Goal: Task Accomplishment & Management: Use online tool/utility

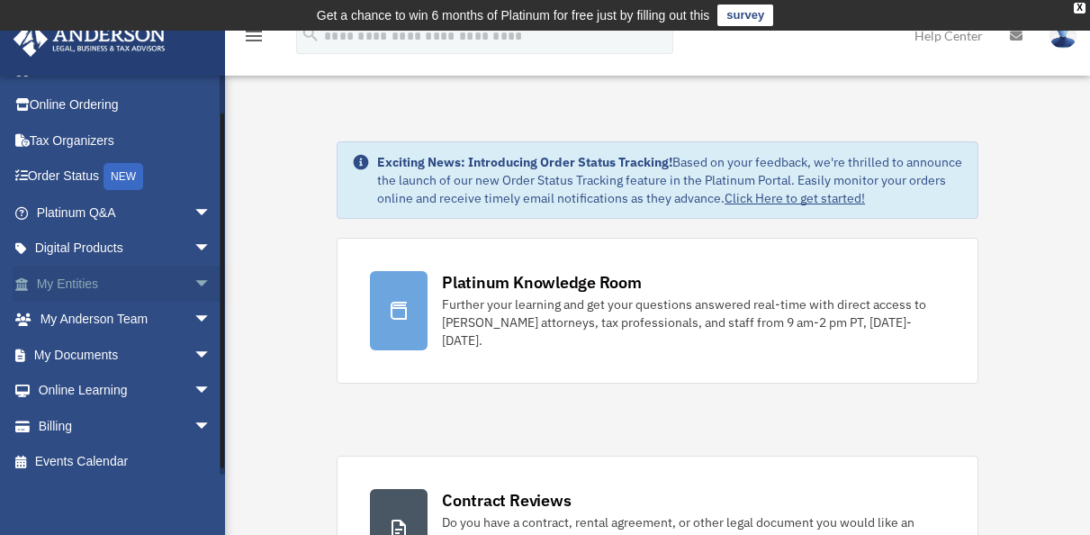
scroll to position [37, 0]
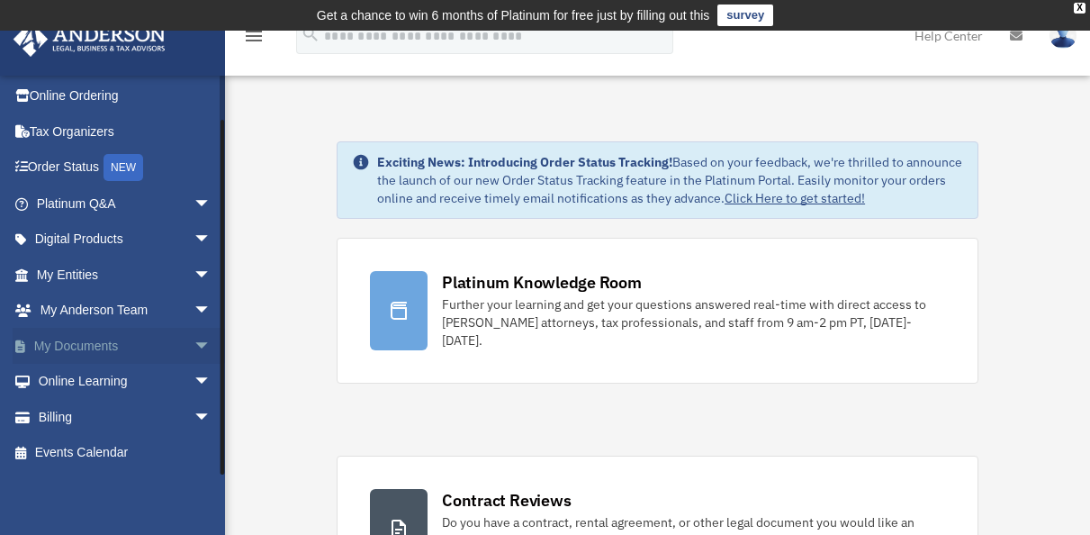
click at [193, 342] on span "arrow_drop_down" at bounding box center [211, 346] width 36 height 37
click at [79, 382] on link "Box" at bounding box center [131, 382] width 213 height 36
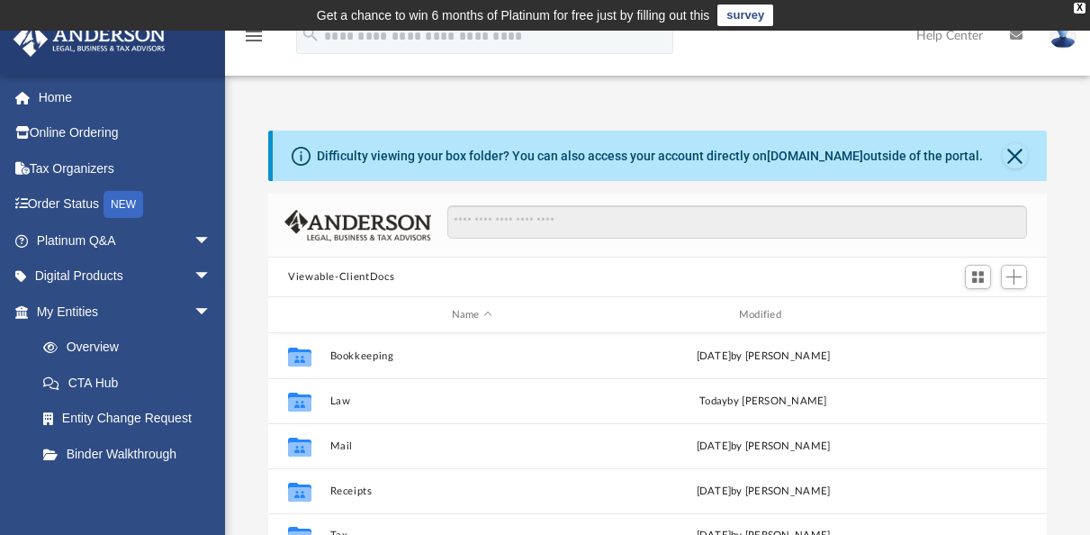
scroll to position [395, 765]
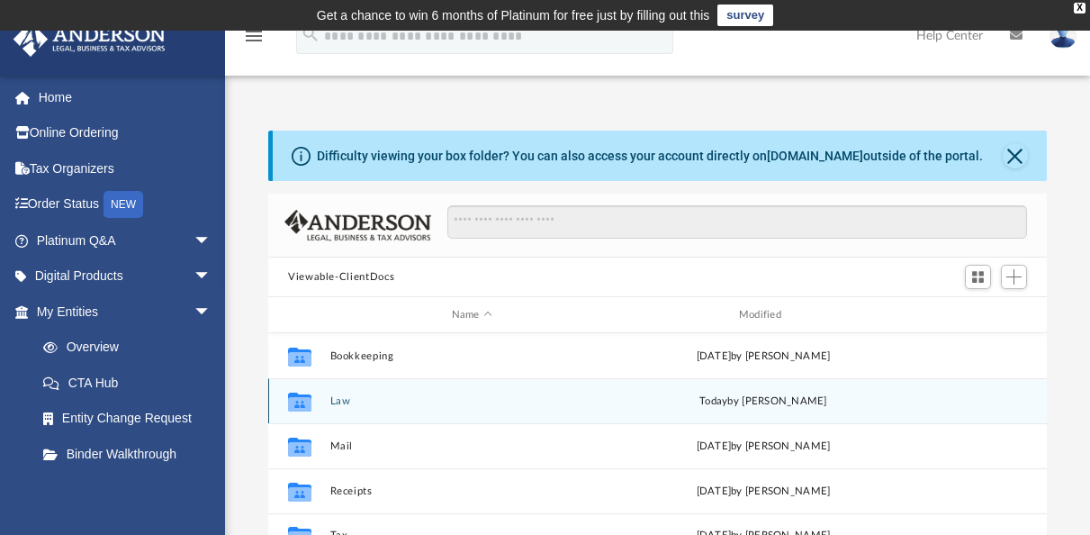
click at [384, 409] on div "Collaborated Folder Law [DATE] by [PERSON_NAME]" at bounding box center [657, 400] width 778 height 45
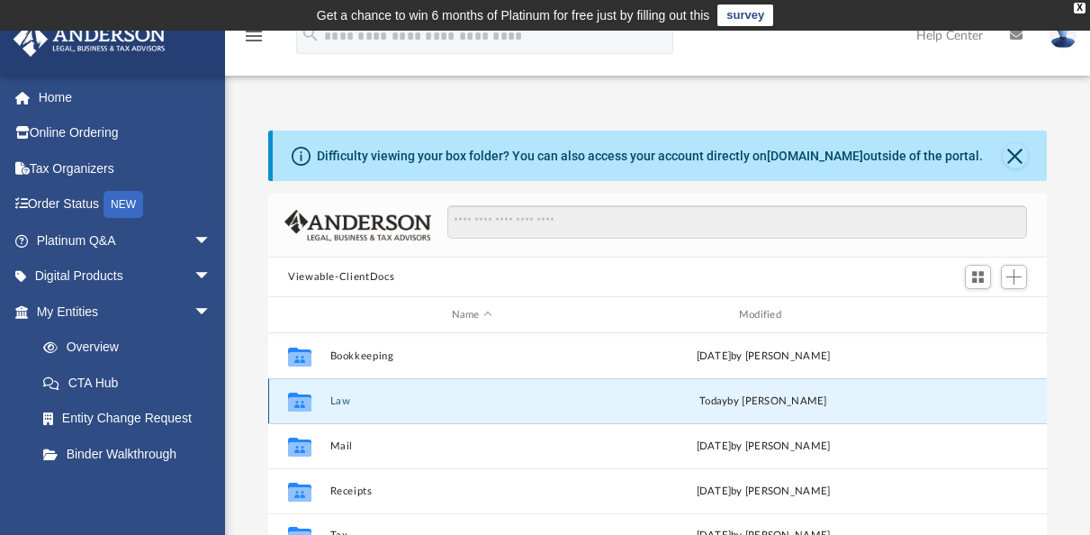
click at [373, 407] on div "Collaborated Folder Law today by Mercy Solon" at bounding box center [657, 400] width 778 height 45
click at [342, 400] on button "Law" at bounding box center [471, 401] width 283 height 12
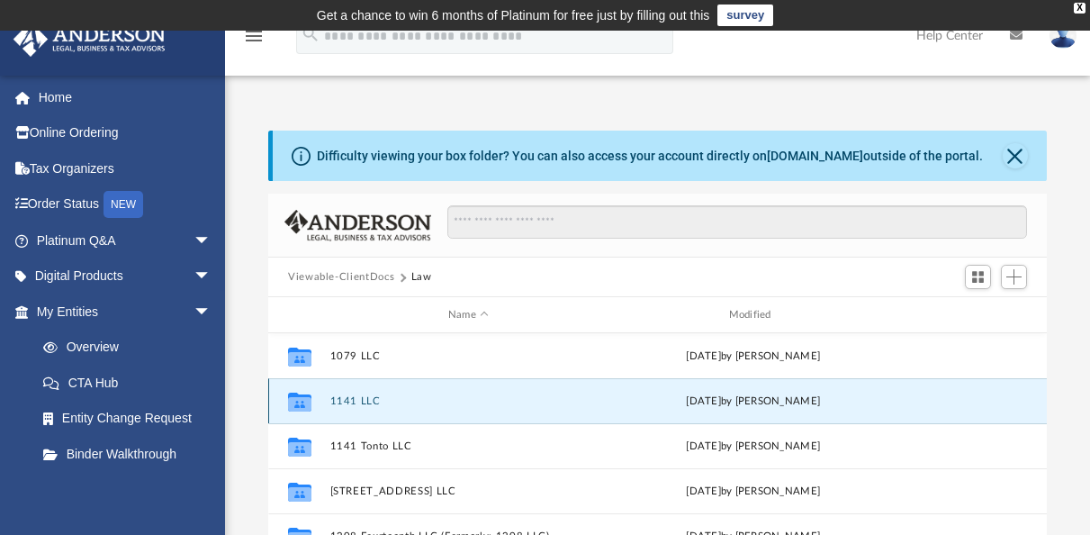
click at [342, 400] on button "1141 LLC" at bounding box center [468, 401] width 277 height 12
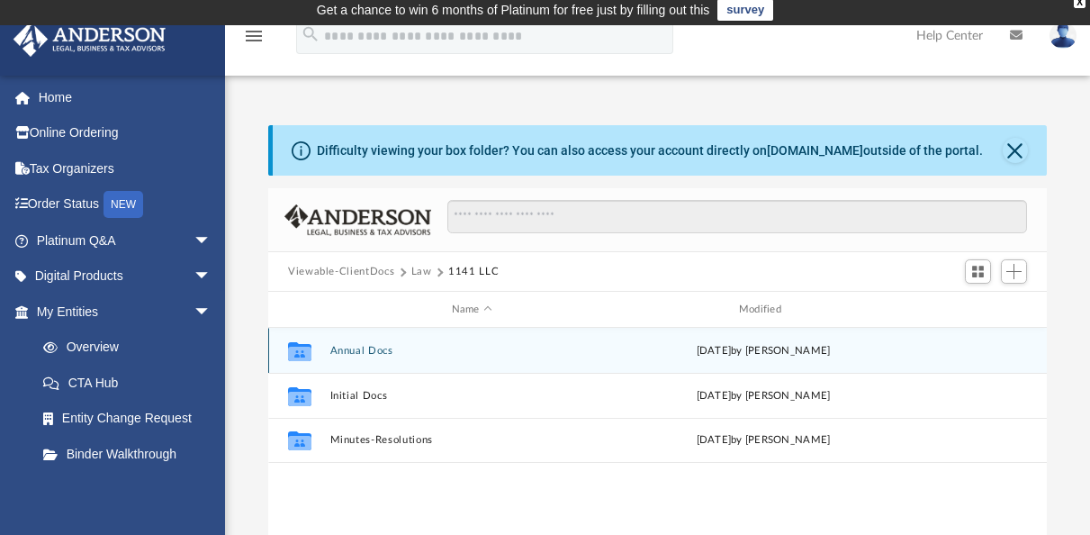
scroll to position [0, 0]
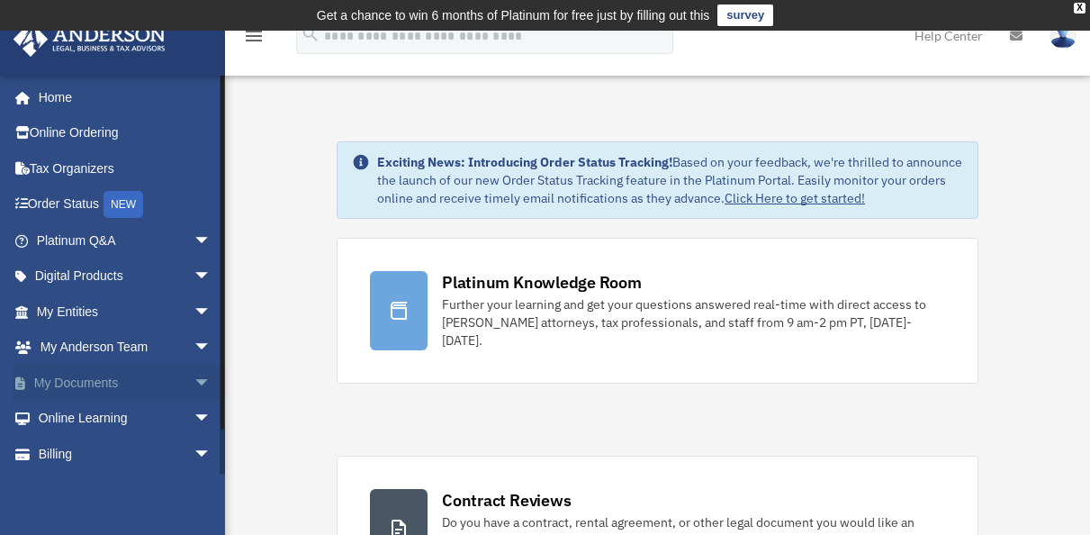
click at [193, 381] on span "arrow_drop_down" at bounding box center [211, 382] width 36 height 37
click at [68, 413] on link "Box" at bounding box center [131, 418] width 213 height 36
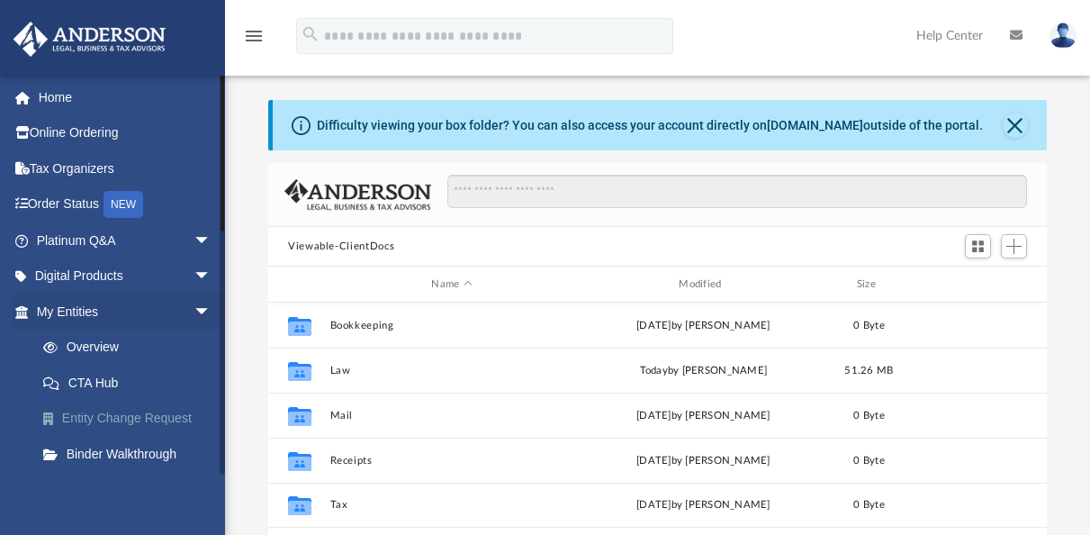
scroll to position [395, 765]
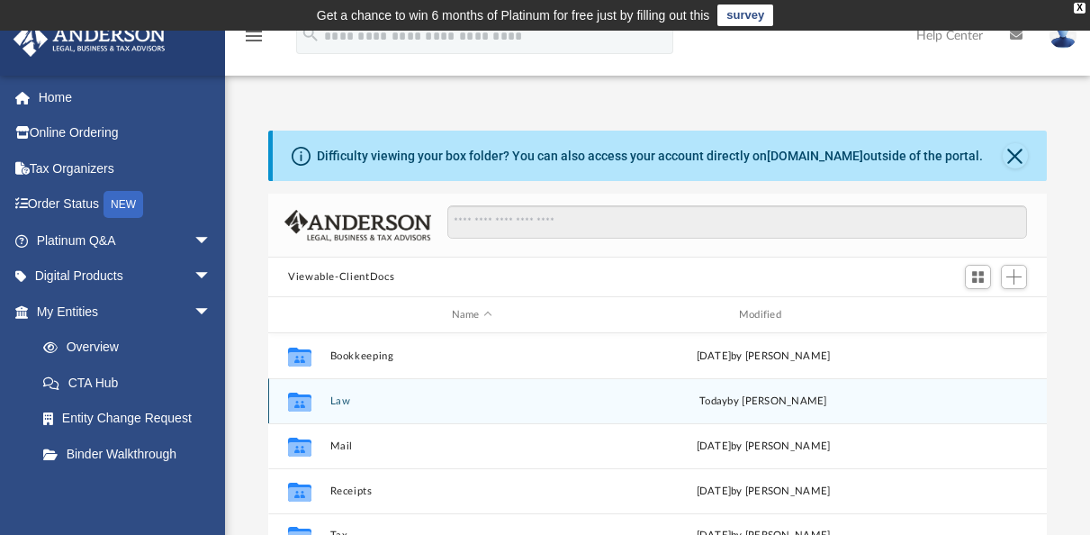
click at [350, 399] on button "Law" at bounding box center [471, 401] width 283 height 12
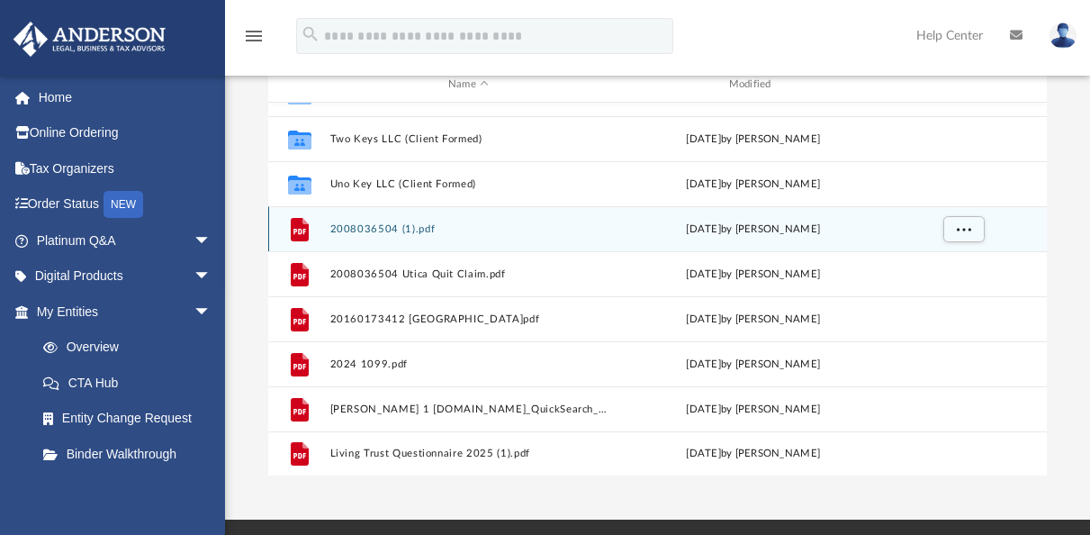
scroll to position [0, 0]
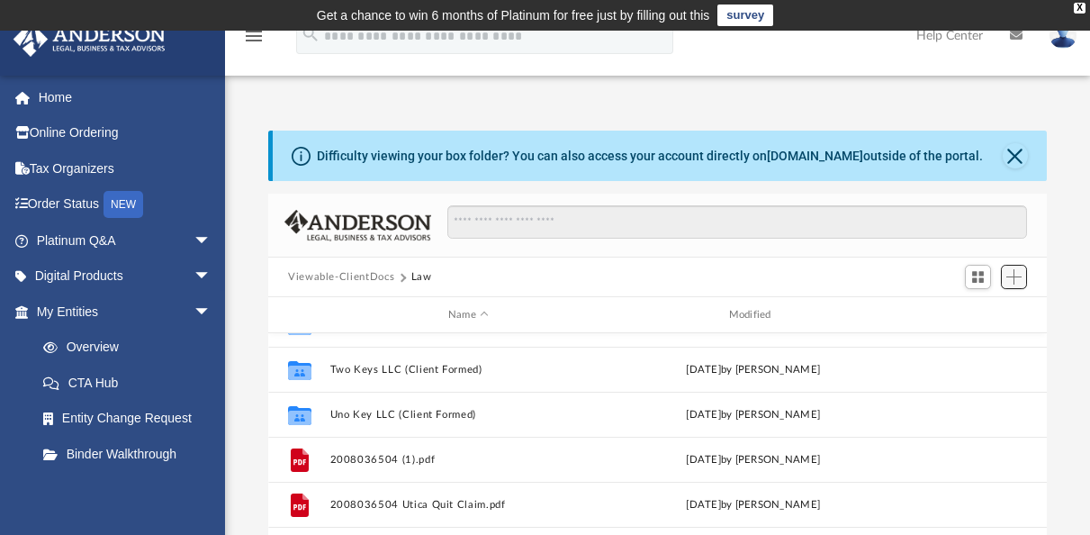
click at [1021, 273] on span "Add" at bounding box center [1013, 276] width 15 height 15
click at [975, 313] on li "Upload" at bounding box center [988, 311] width 58 height 19
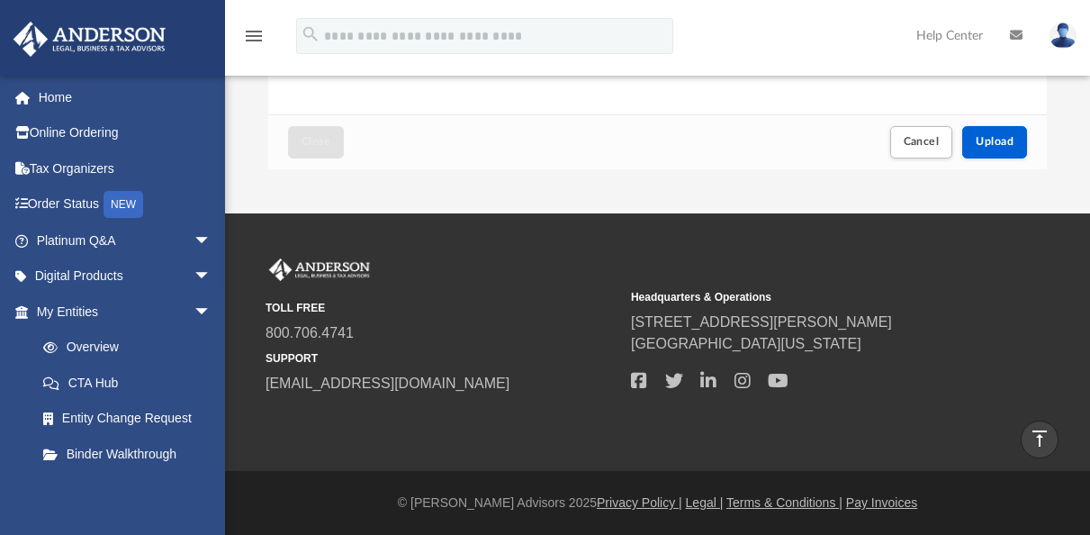
scroll to position [522, 0]
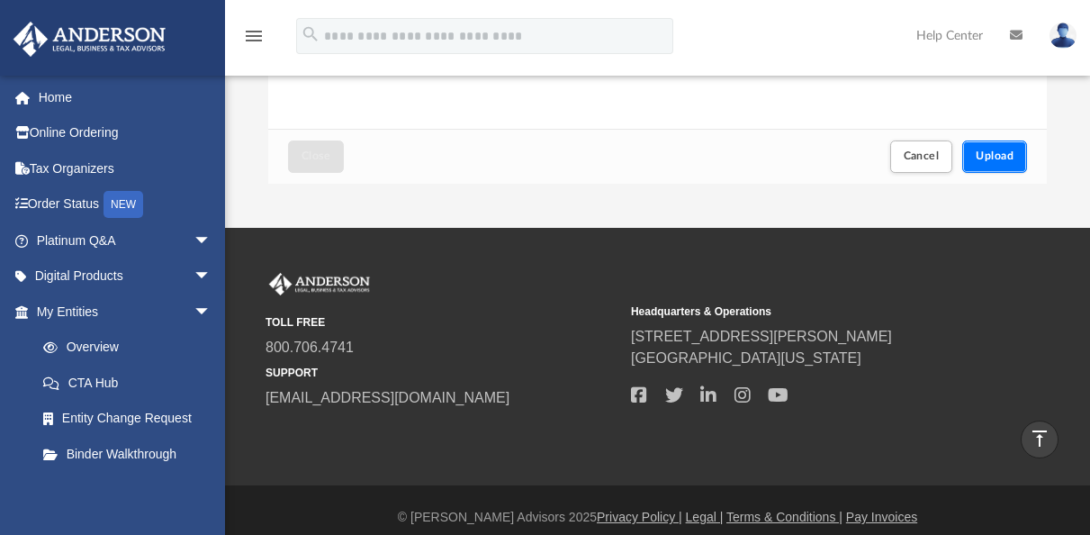
click at [1007, 158] on span "Upload" at bounding box center [995, 155] width 38 height 11
click at [1007, 157] on span "Upload" at bounding box center [995, 155] width 38 height 11
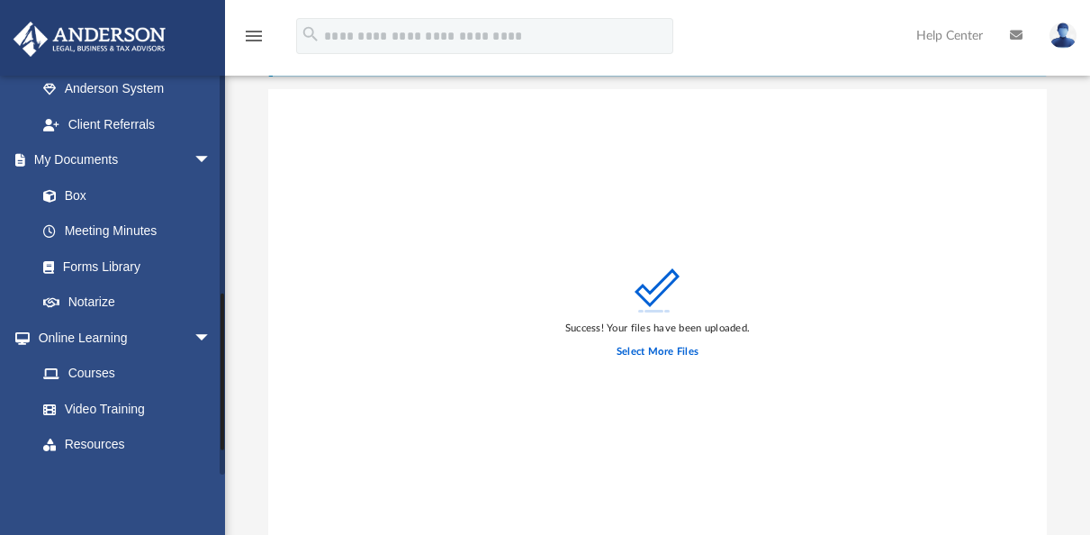
scroll to position [544, 0]
click at [84, 193] on link "Box" at bounding box center [131, 193] width 213 height 36
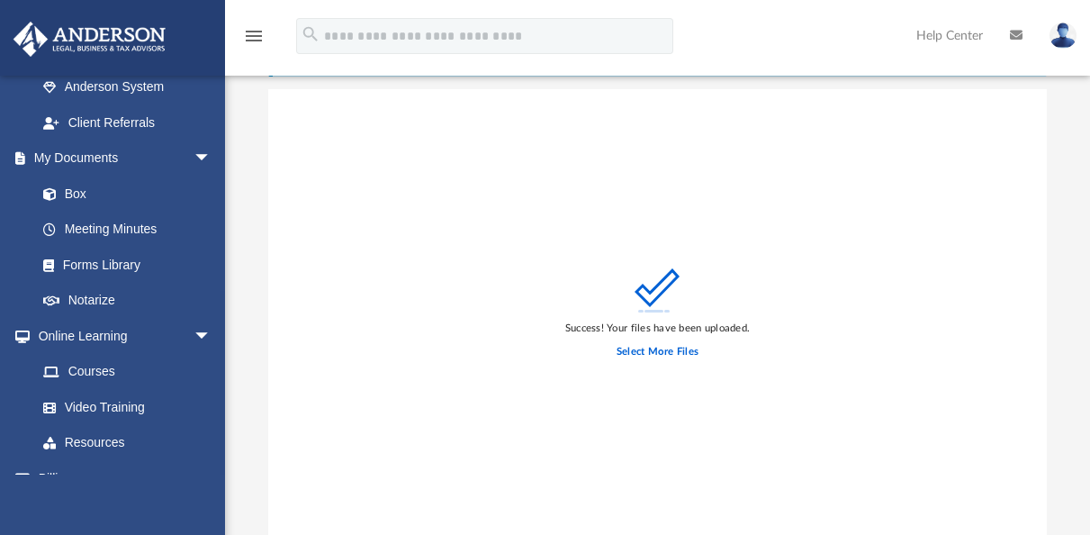
scroll to position [0, 0]
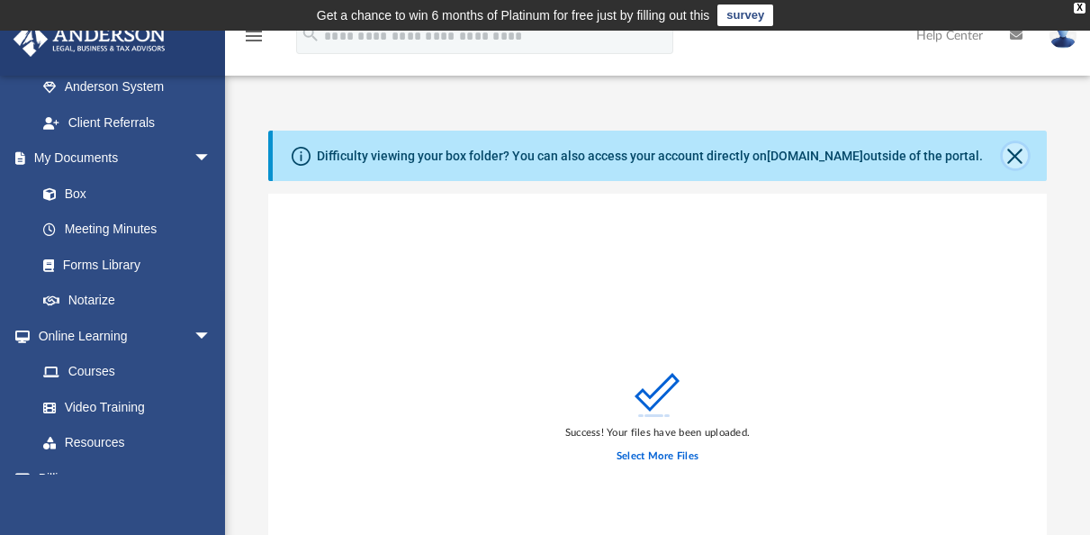
click at [1012, 156] on button "Close" at bounding box center [1015, 155] width 25 height 25
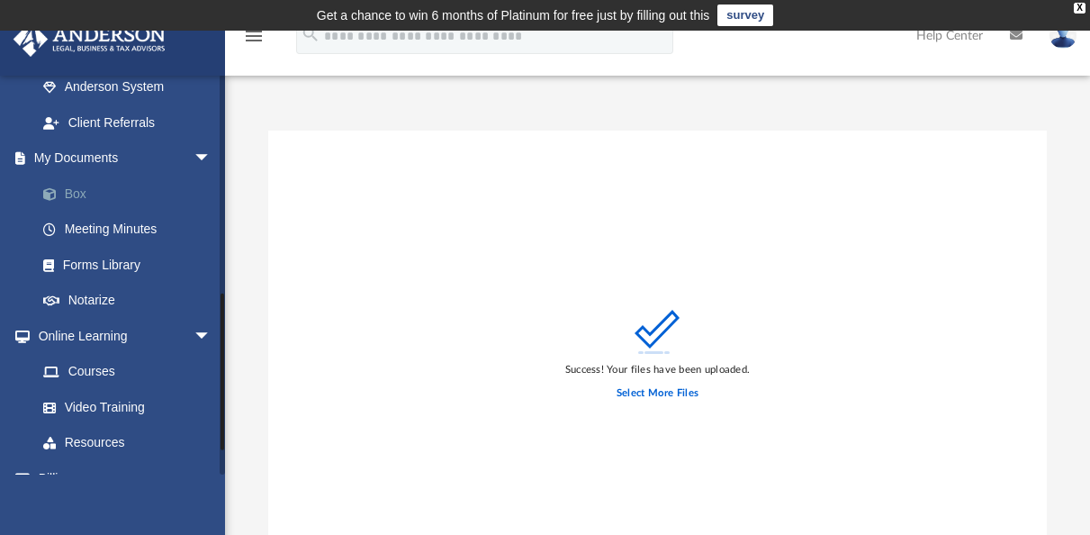
click at [90, 193] on link "Box" at bounding box center [131, 193] width 213 height 36
click at [1076, 12] on div "X" at bounding box center [1080, 8] width 12 height 11
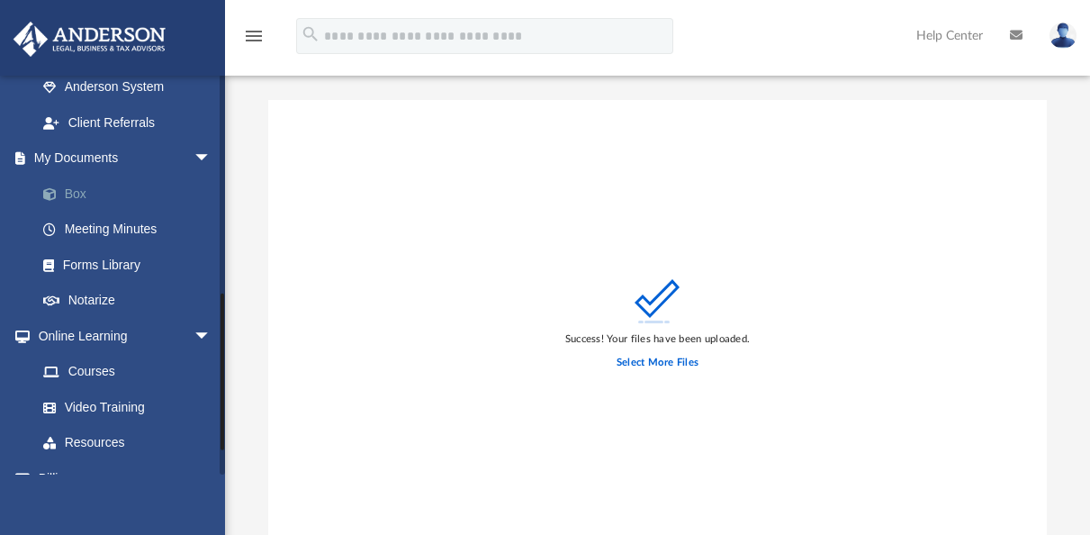
click at [86, 191] on link "Box" at bounding box center [131, 193] width 213 height 36
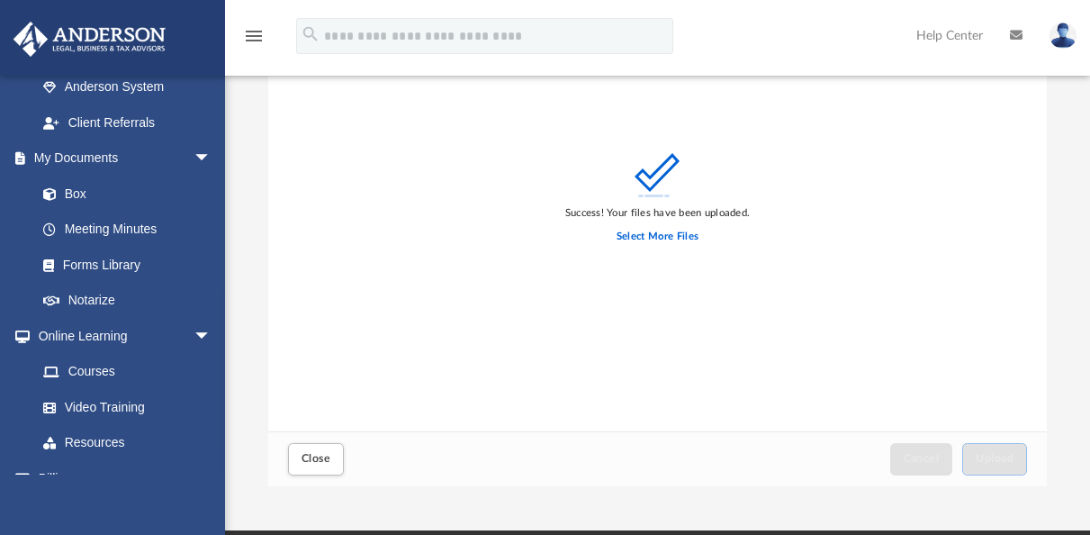
scroll to position [443, 0]
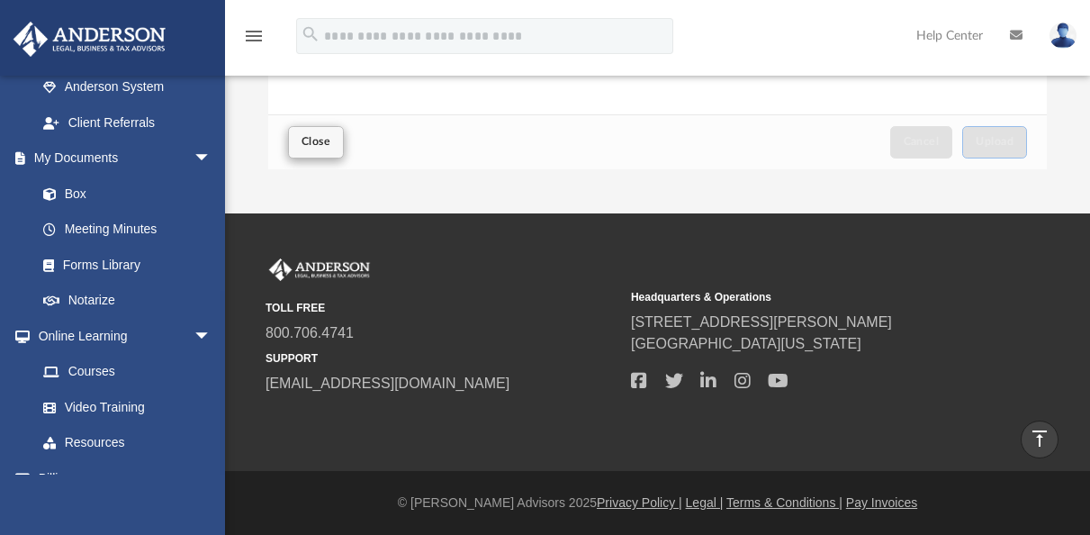
click at [319, 140] on span "Close" at bounding box center [315, 141] width 29 height 11
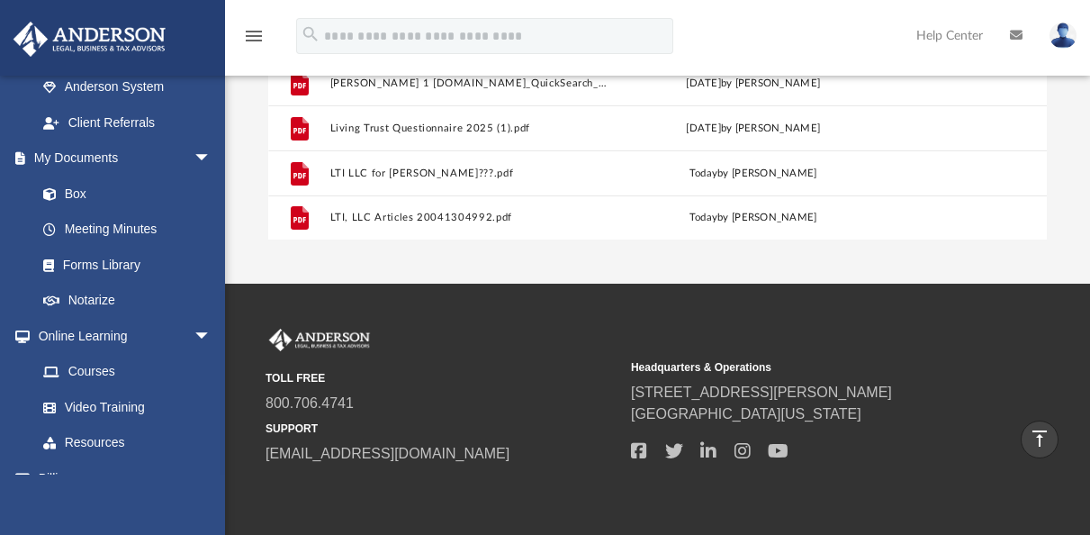
scroll to position [335, 0]
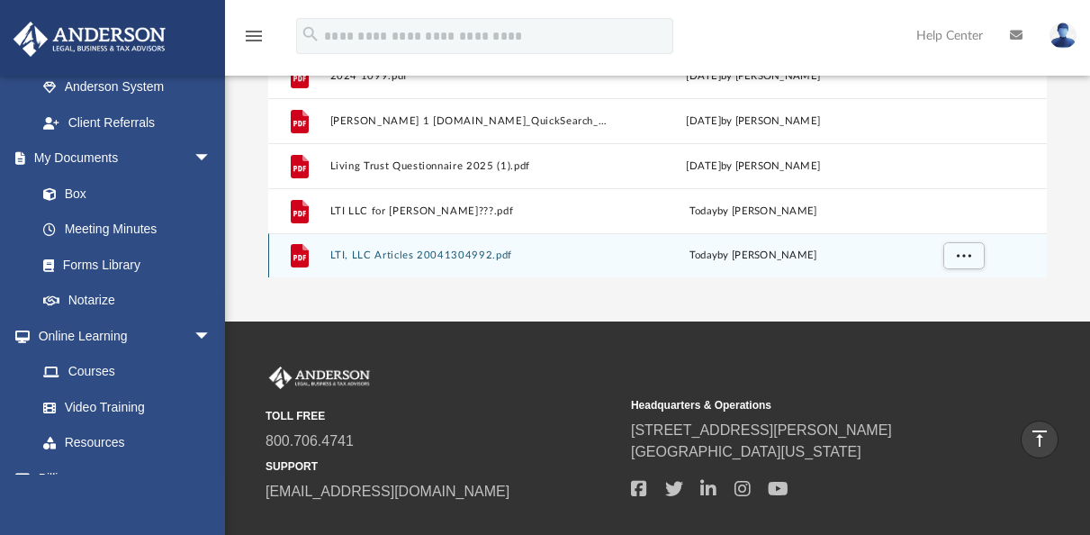
click at [512, 259] on button "LTI, LLC Articles 20041304992.pdf" at bounding box center [468, 255] width 277 height 12
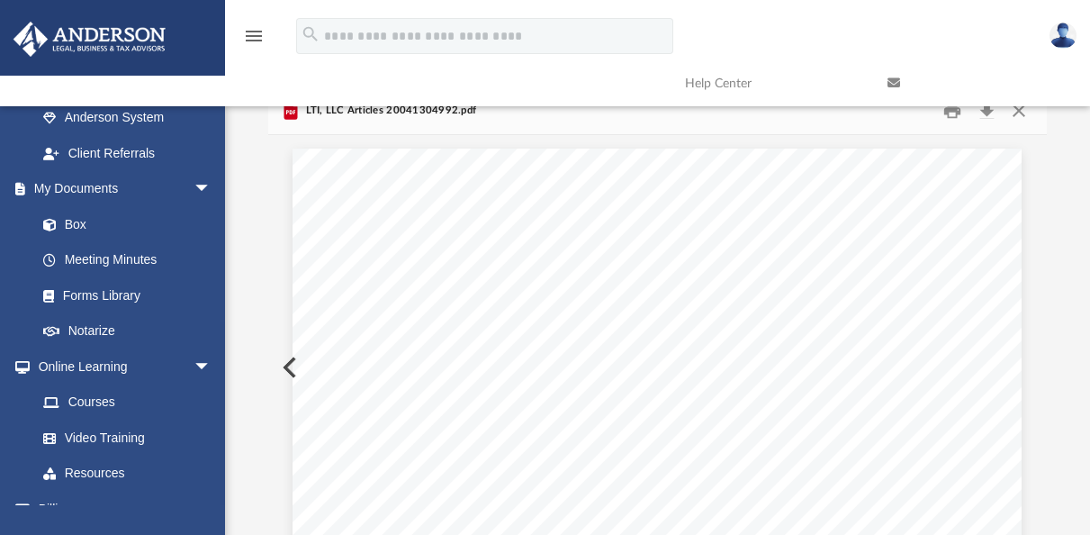
scroll to position [0, 0]
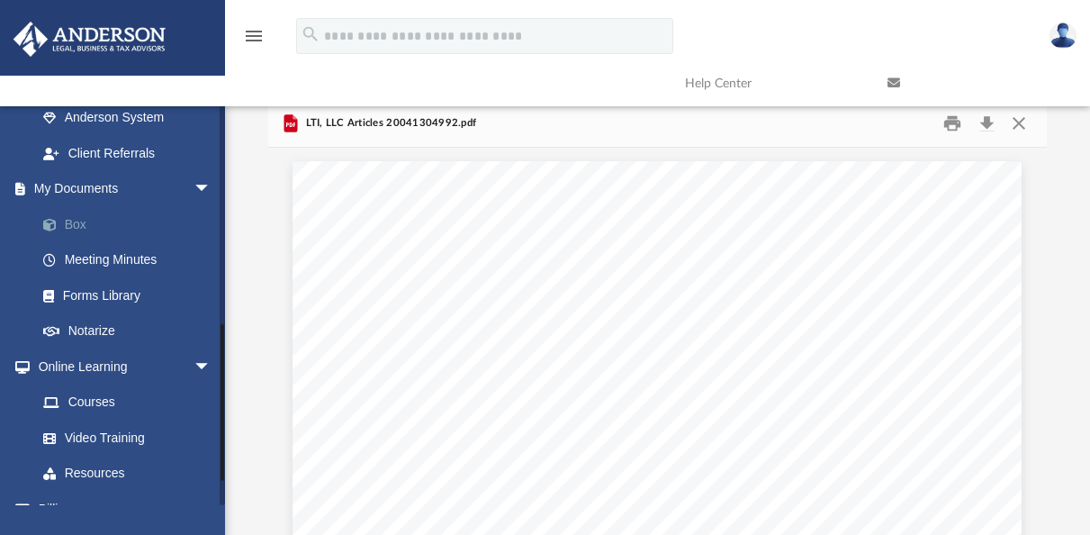
click at [110, 222] on link "Box" at bounding box center [131, 224] width 213 height 36
click at [1020, 129] on button "Close" at bounding box center [1019, 124] width 32 height 28
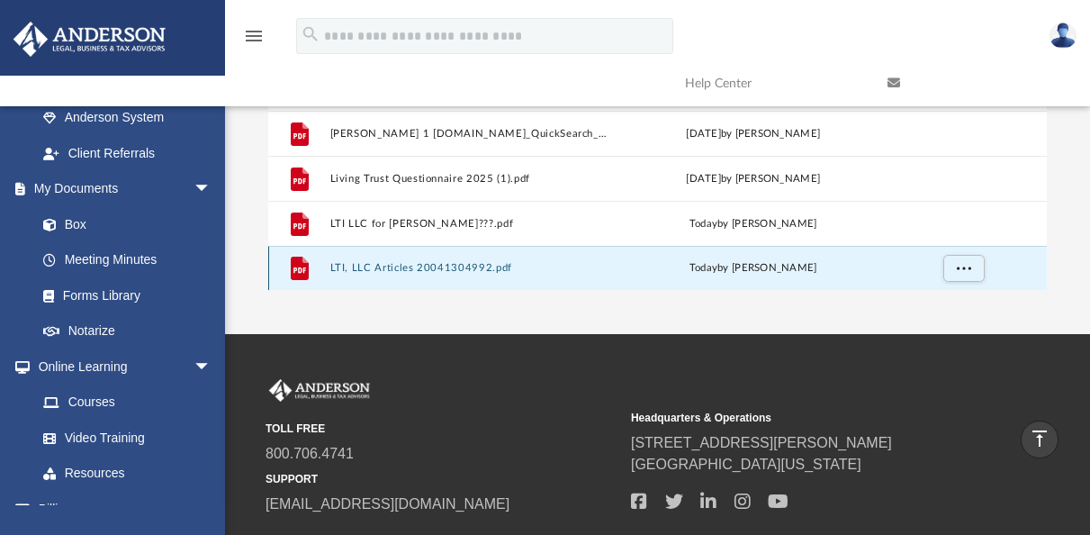
click at [403, 265] on button "LTI, LLC Articles 20041304992.pdf" at bounding box center [468, 268] width 277 height 12
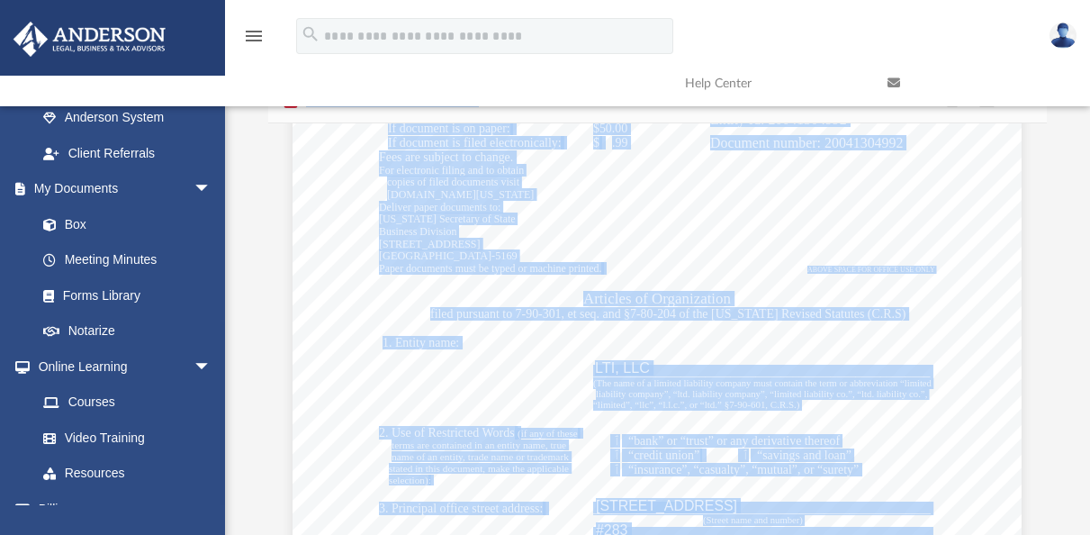
scroll to position [0, 0]
